Goal: Navigation & Orientation: Find specific page/section

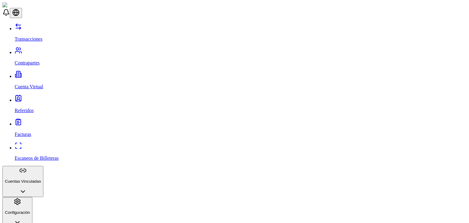
click at [16, 50] on link "Contrapartes" at bounding box center [241, 58] width 452 height 16
click at [21, 36] on p "Transacciones" at bounding box center [241, 38] width 452 height 5
click at [43, 36] on p "Transacciones" at bounding box center [241, 38] width 452 height 5
